Goal: Task Accomplishment & Management: Use online tool/utility

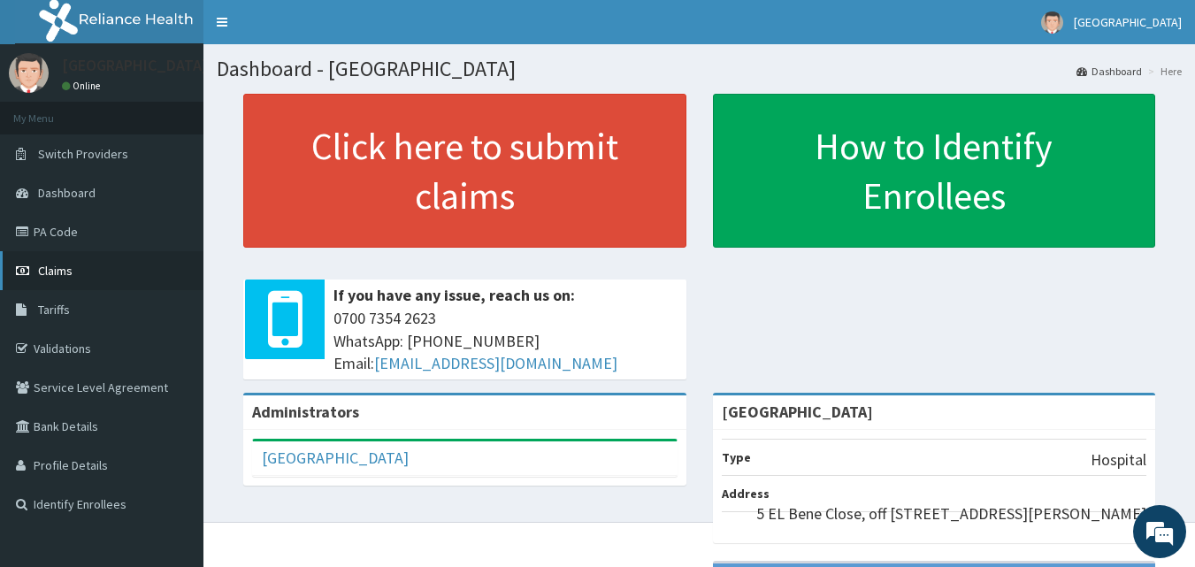
click at [73, 277] on link "Claims" at bounding box center [101, 270] width 203 height 39
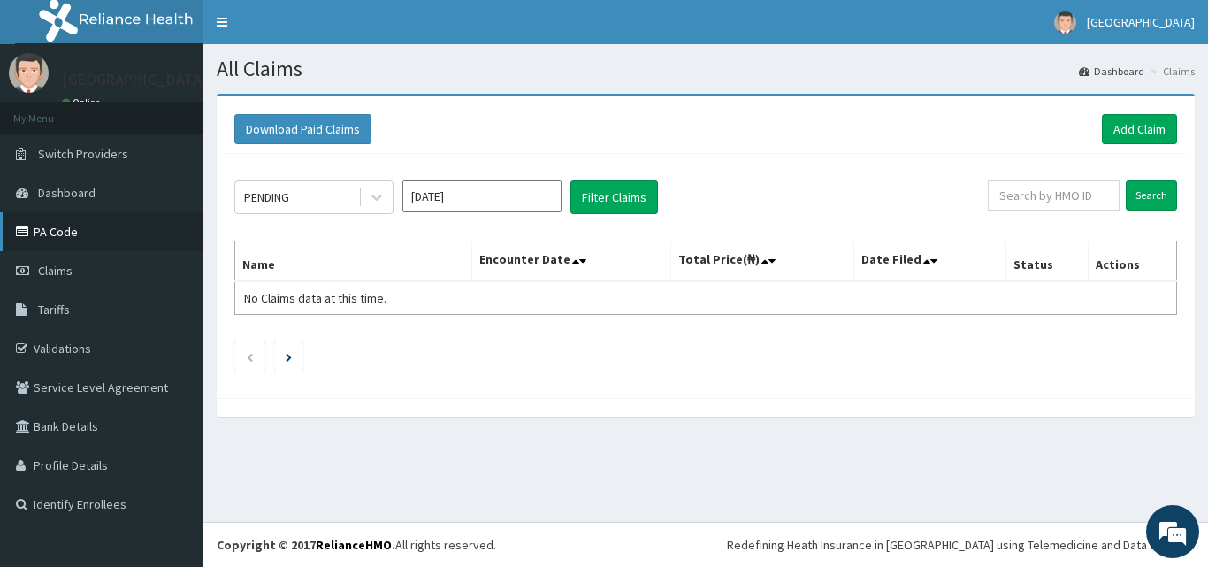
click at [133, 231] on link "PA Code" at bounding box center [101, 231] width 203 height 39
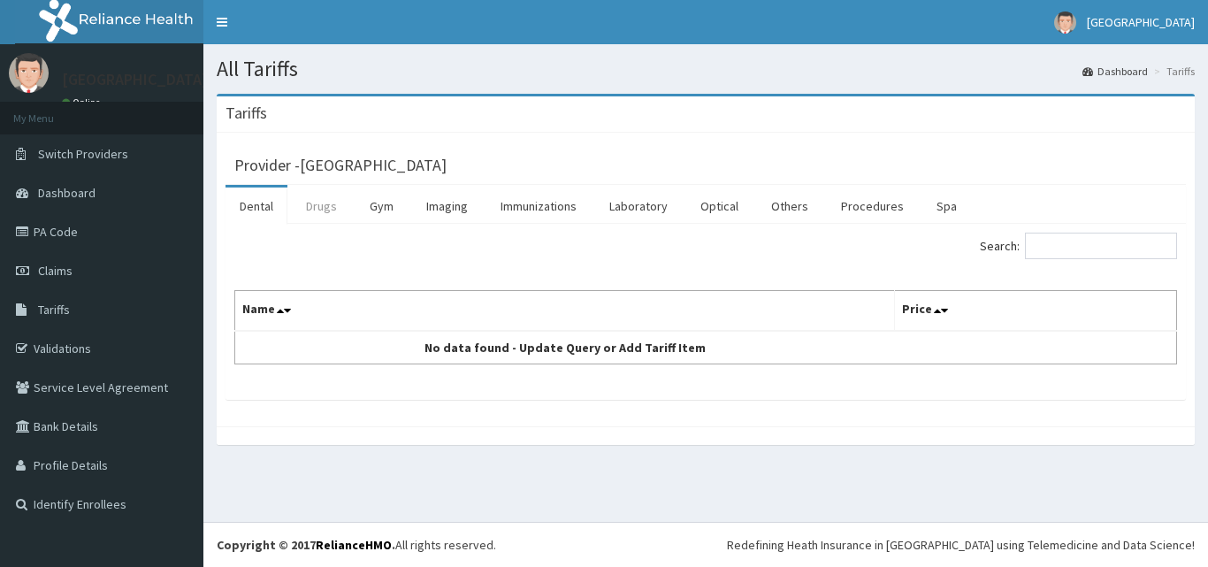
click at [326, 200] on link "Drugs" at bounding box center [321, 206] width 59 height 37
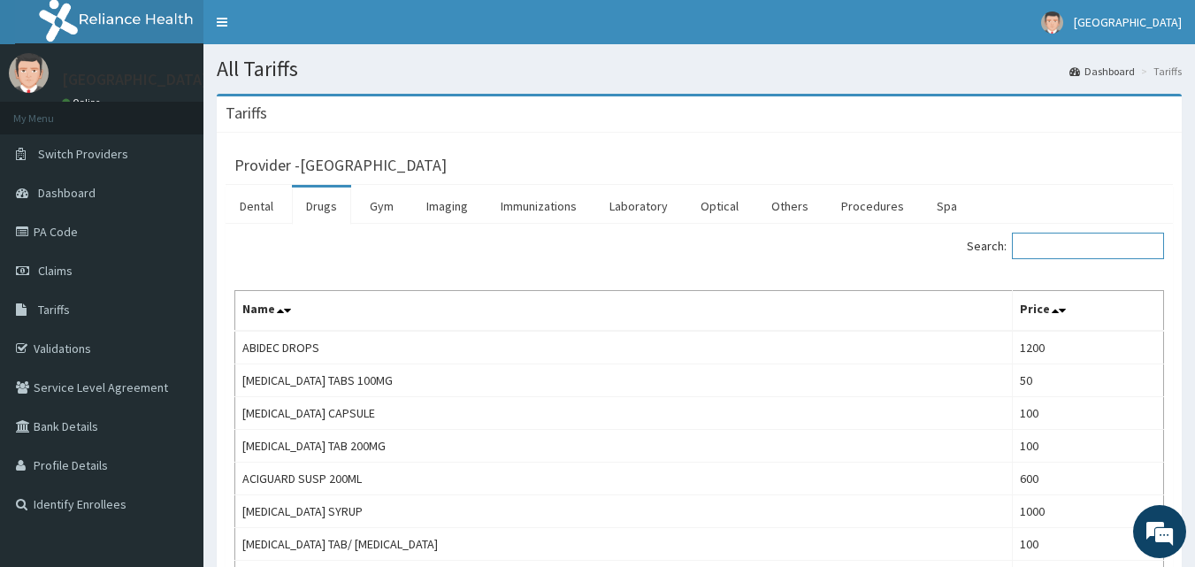
click at [1066, 240] on input "Search:" at bounding box center [1088, 246] width 152 height 27
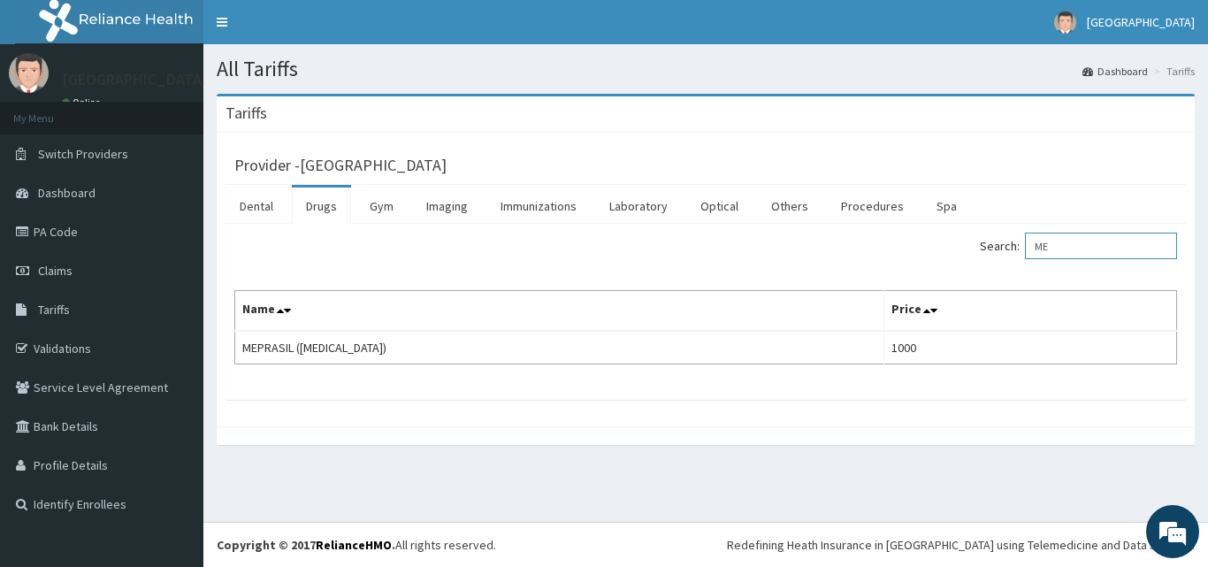
type input "M"
type input "OMEPRA"
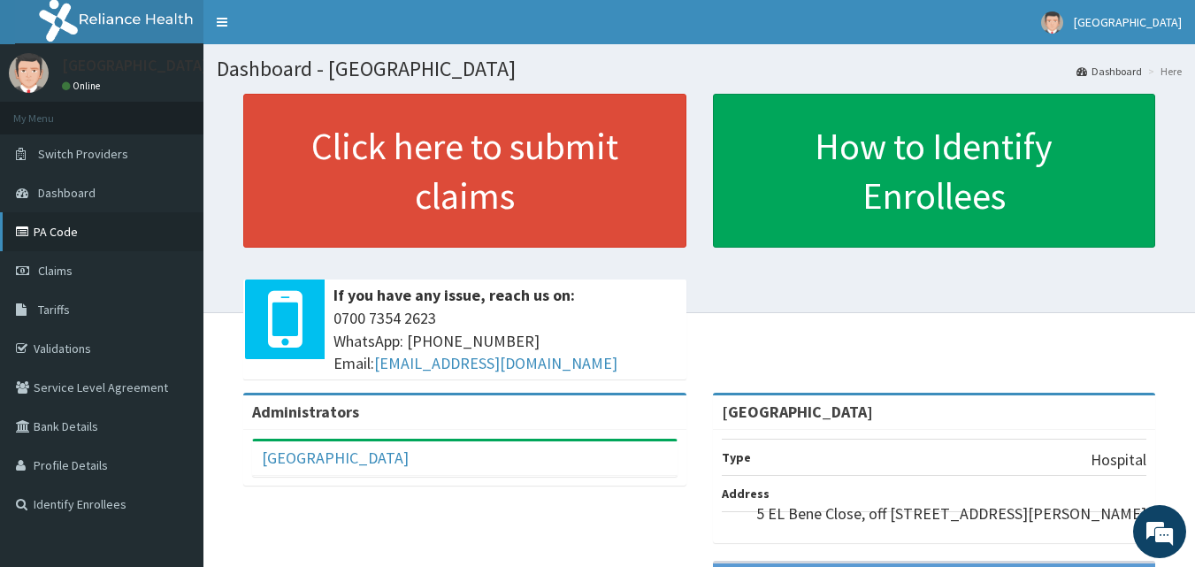
click at [83, 234] on link "PA Code" at bounding box center [101, 231] width 203 height 39
click at [62, 234] on link "PA Code" at bounding box center [101, 231] width 203 height 39
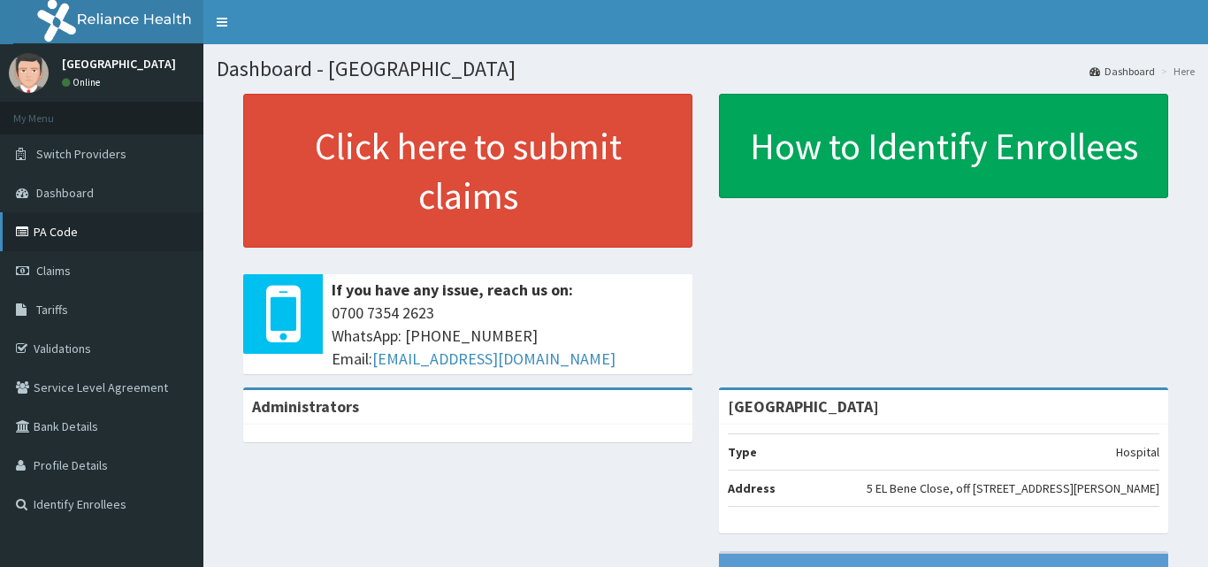
click at [82, 233] on link "PA Code" at bounding box center [101, 231] width 203 height 39
